Goal: Navigation & Orientation: Find specific page/section

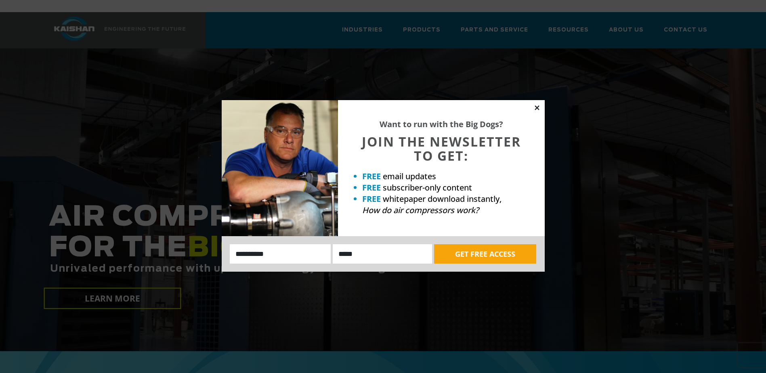
click at [538, 105] on icon at bounding box center [536, 107] width 7 height 7
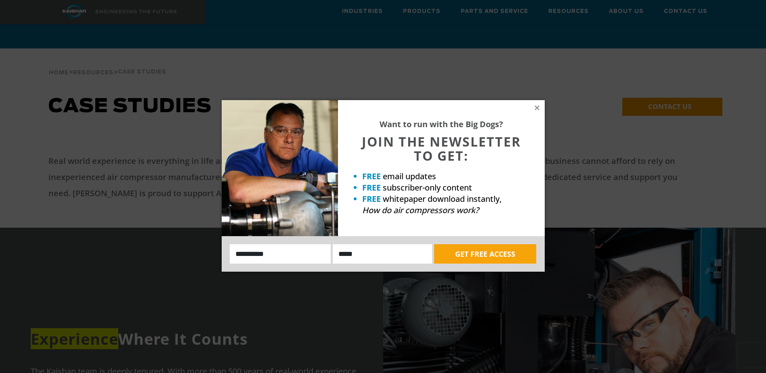
scroll to position [727, 0]
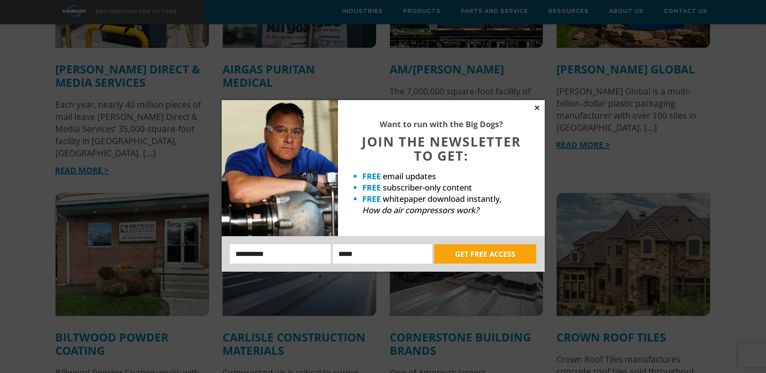
click at [538, 106] on icon at bounding box center [536, 107] width 7 height 7
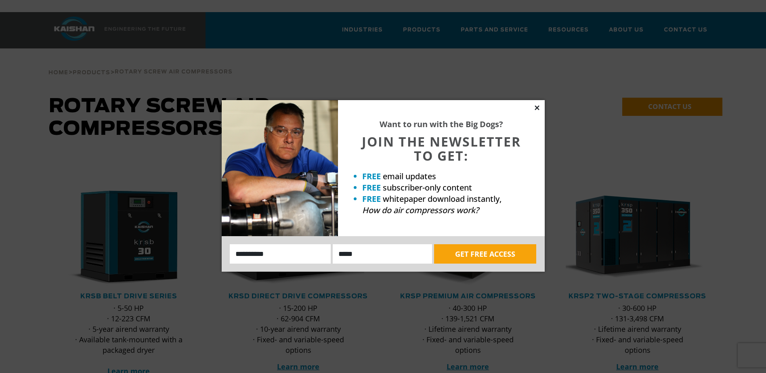
click at [536, 107] on icon at bounding box center [536, 107] width 7 height 7
